Goal: Task Accomplishment & Management: Use online tool/utility

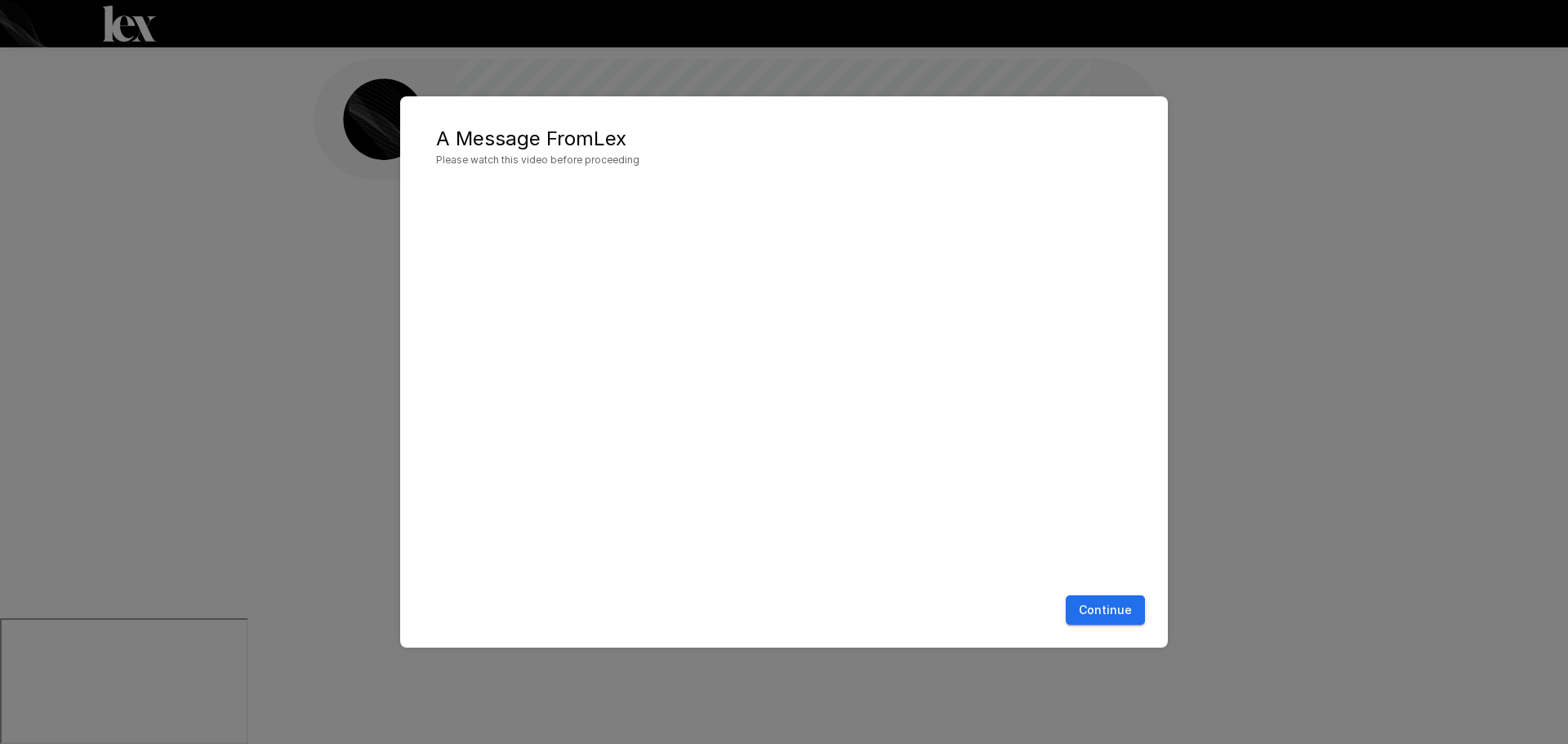
click at [1114, 607] on button "Continue" at bounding box center [1105, 611] width 79 height 31
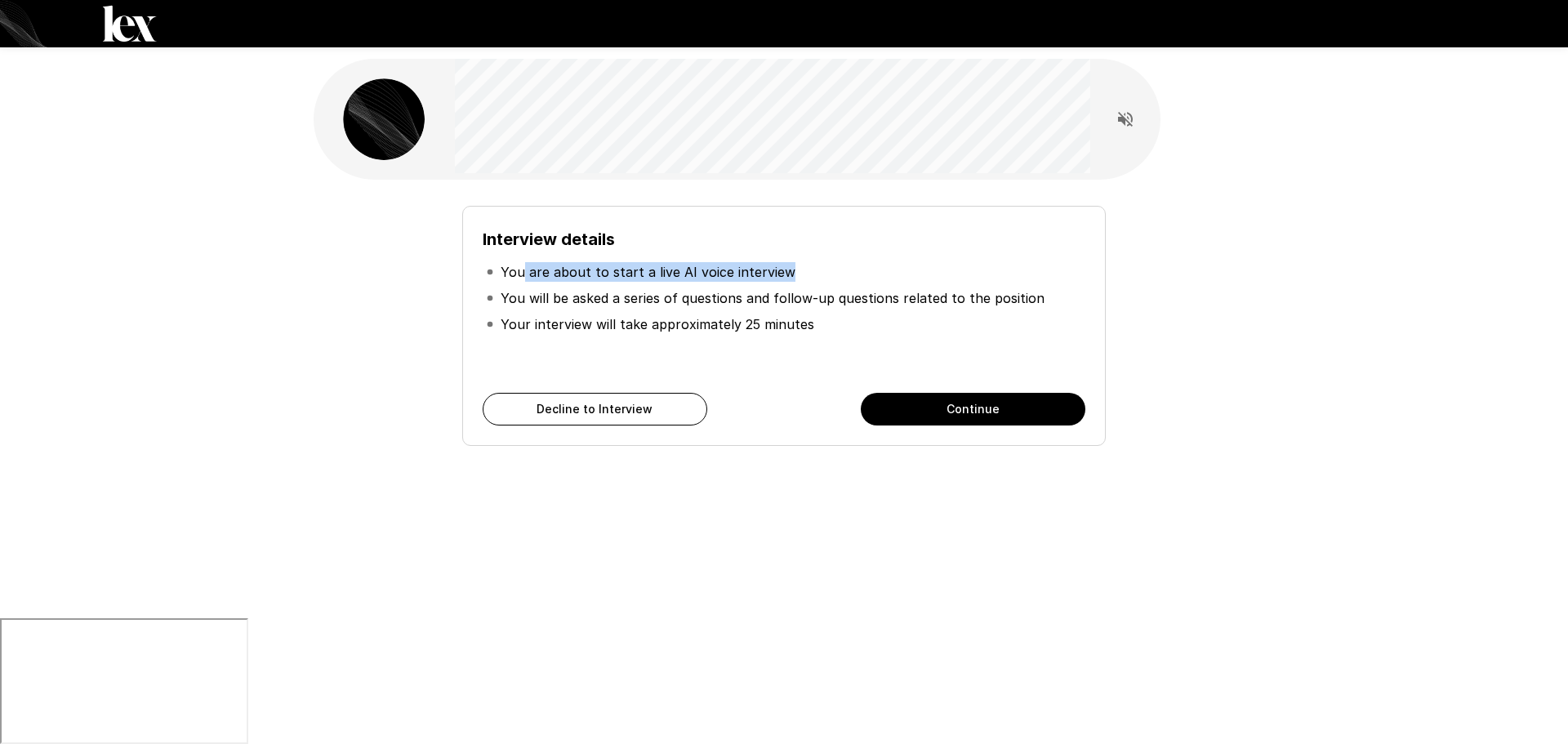
drag, startPoint x: 522, startPoint y: 270, endPoint x: 801, endPoint y: 280, distance: 279.2
click at [801, 280] on li "You are about to start a live AI voice interview" at bounding box center [784, 271] width 603 height 26
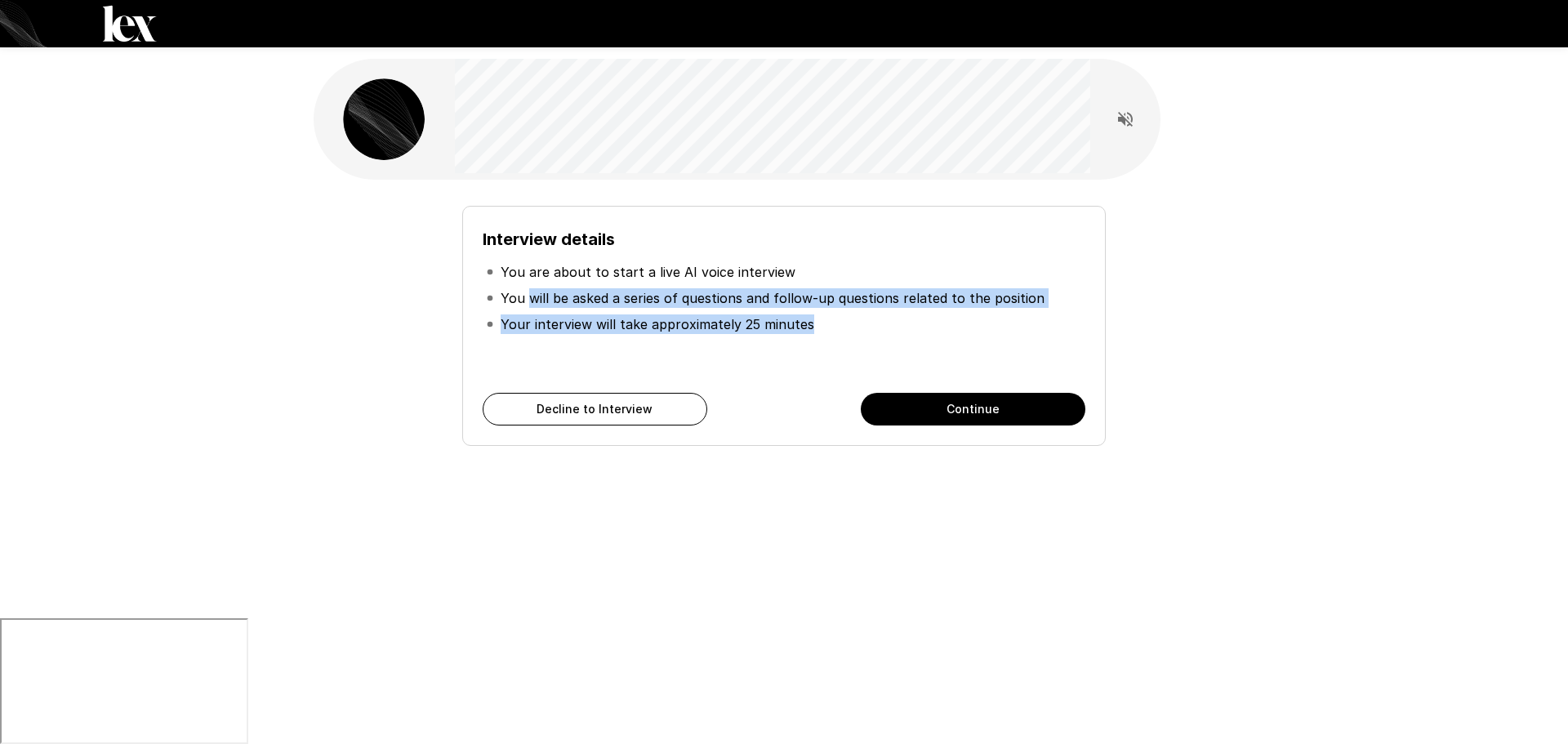
drag, startPoint x: 528, startPoint y: 296, endPoint x: 1003, endPoint y: 318, distance: 475.5
click at [1003, 318] on ul "You are about to start a live AI voice interview You will be asked a series of …" at bounding box center [784, 298] width 603 height 92
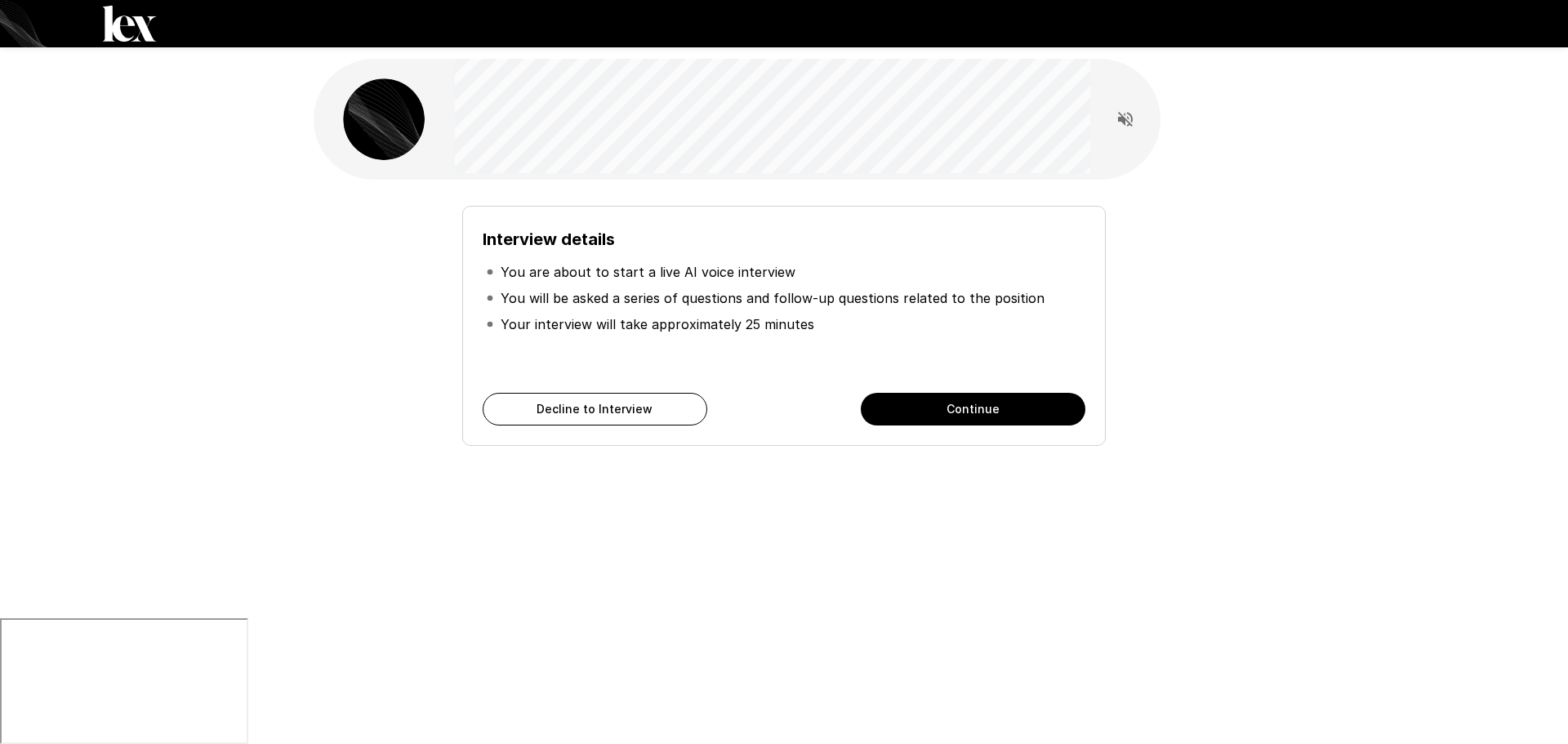
click at [582, 283] on li "You are about to start a live AI voice interview" at bounding box center [784, 271] width 603 height 26
click at [581, 282] on li "You are about to start a live AI voice interview" at bounding box center [784, 271] width 603 height 26
click at [585, 259] on li "You are about to start a live AI voice interview" at bounding box center [784, 271] width 603 height 26
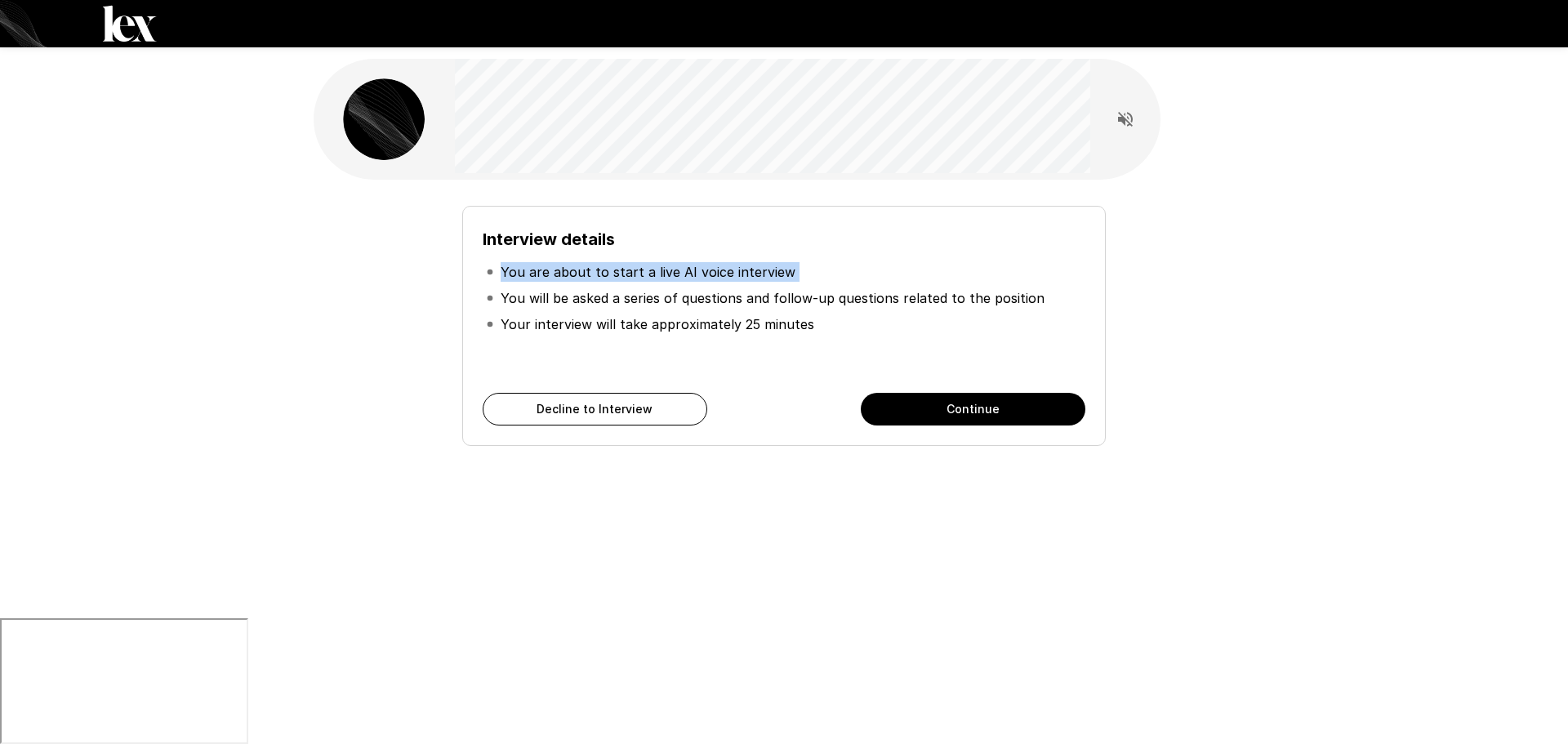
click at [585, 259] on li "You are about to start a live AI voice interview" at bounding box center [784, 271] width 603 height 26
